Goal: Information Seeking & Learning: Check status

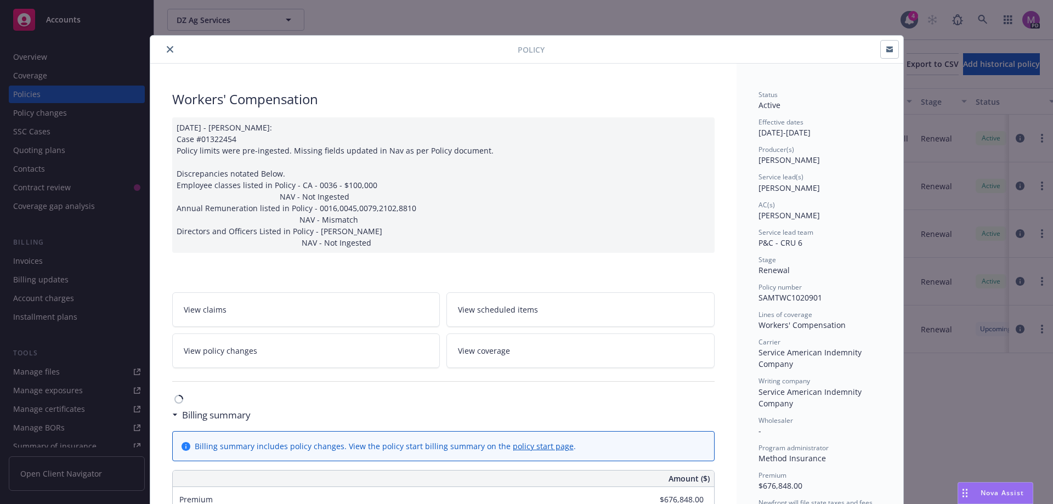
scroll to position [252, 0]
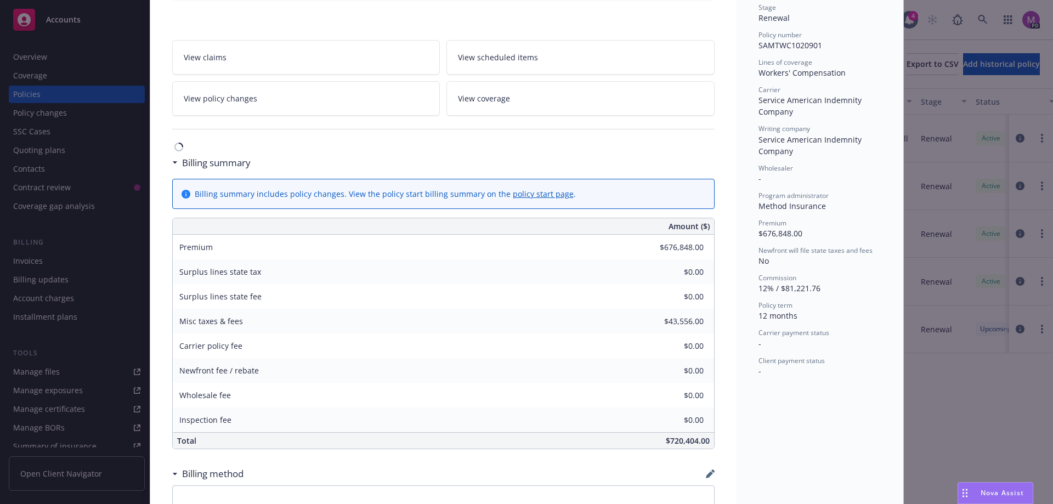
click at [41, 373] on div "Policy Workers' Compensation [DATE] - [PERSON_NAME]: Case #01322454 Policy limi…" at bounding box center [526, 252] width 1053 height 504
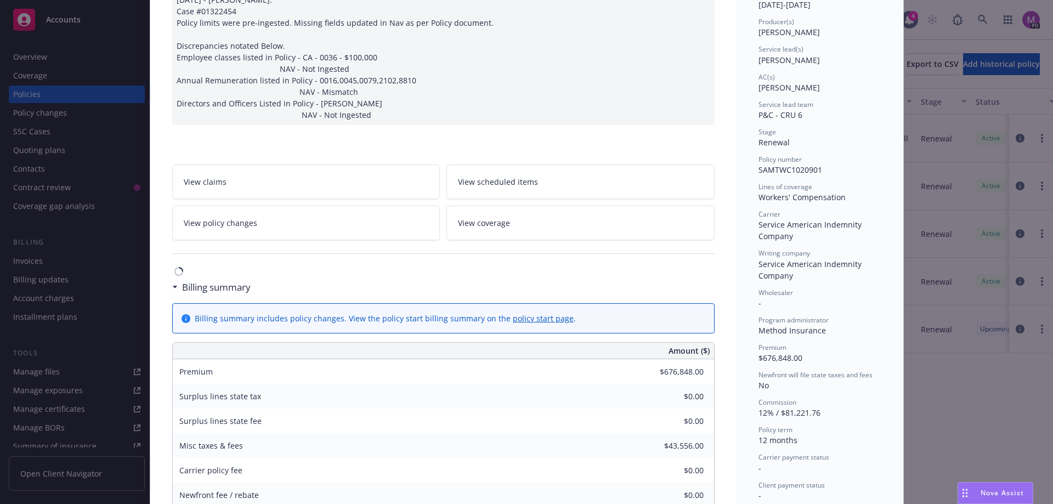
scroll to position [33, 0]
